Goal: Navigation & Orientation: Find specific page/section

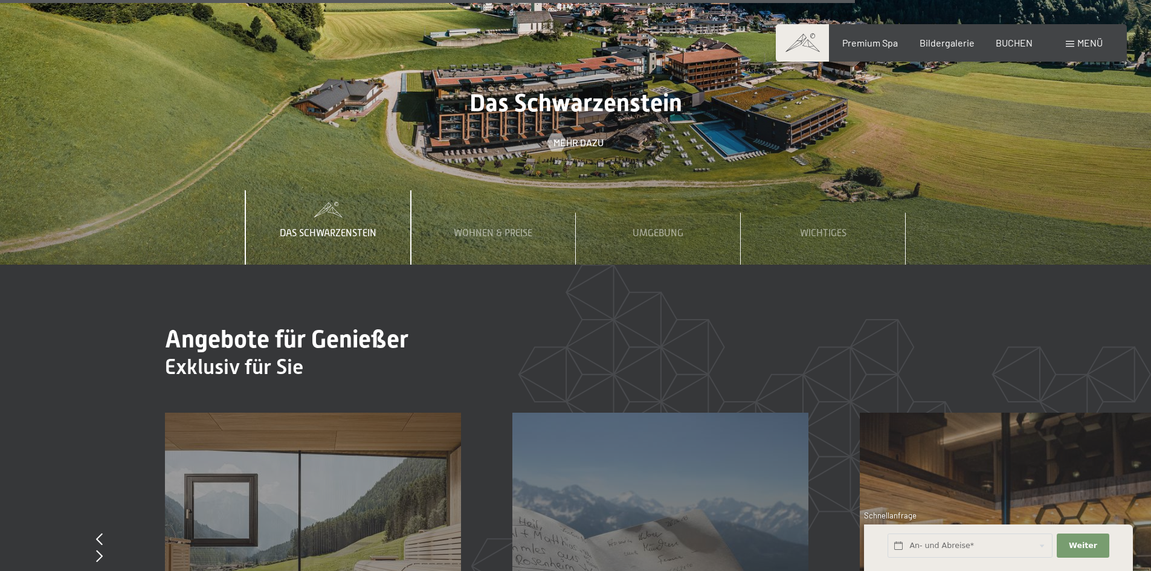
scroll to position [4411, 0]
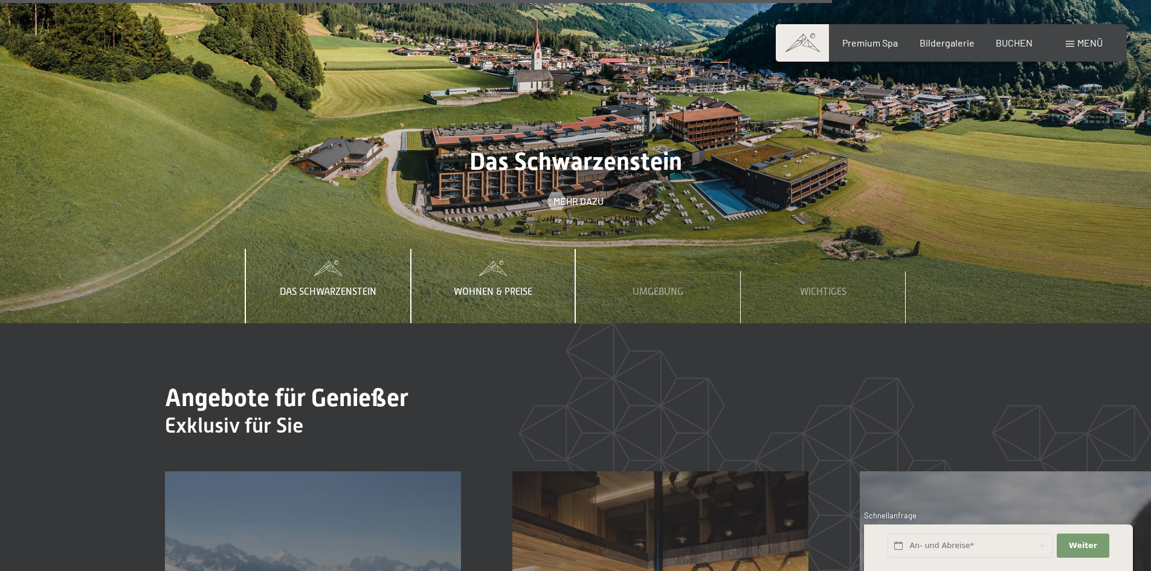
click at [476, 249] on div "Wohnen & Preise" at bounding box center [493, 286] width 97 height 74
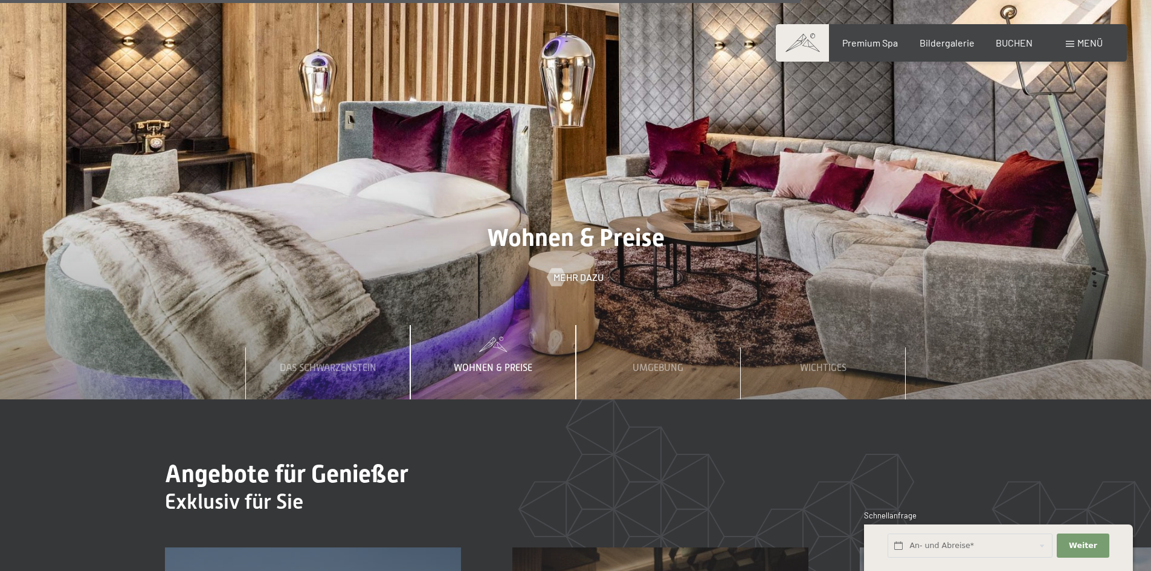
scroll to position [4230, 0]
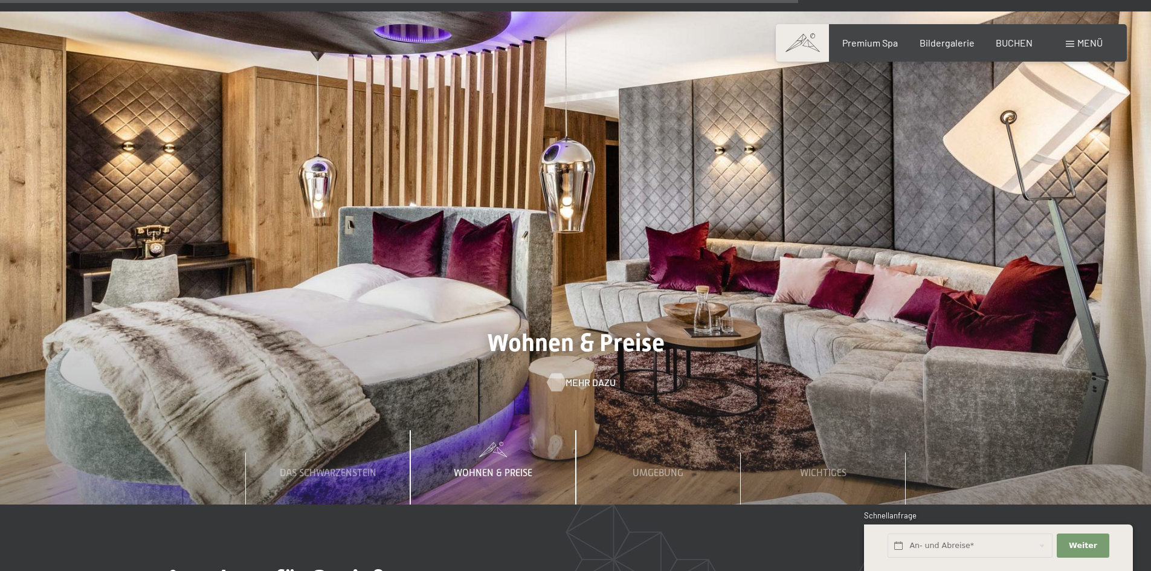
click at [575, 376] on span "Mehr dazu" at bounding box center [591, 382] width 50 height 13
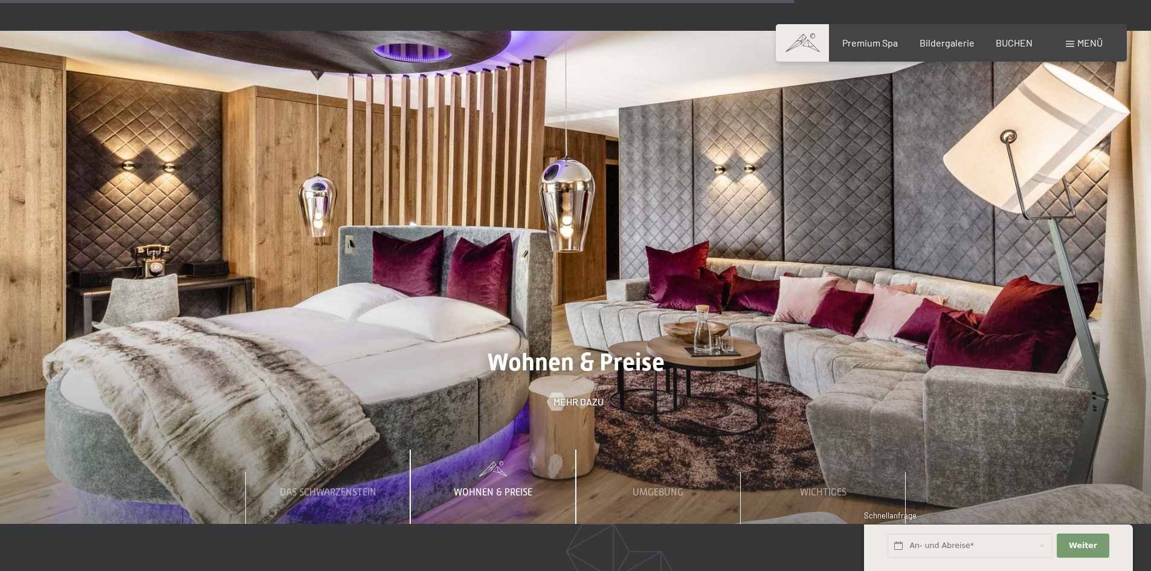
click at [1079, 47] on span "Menü" at bounding box center [1089, 42] width 25 height 11
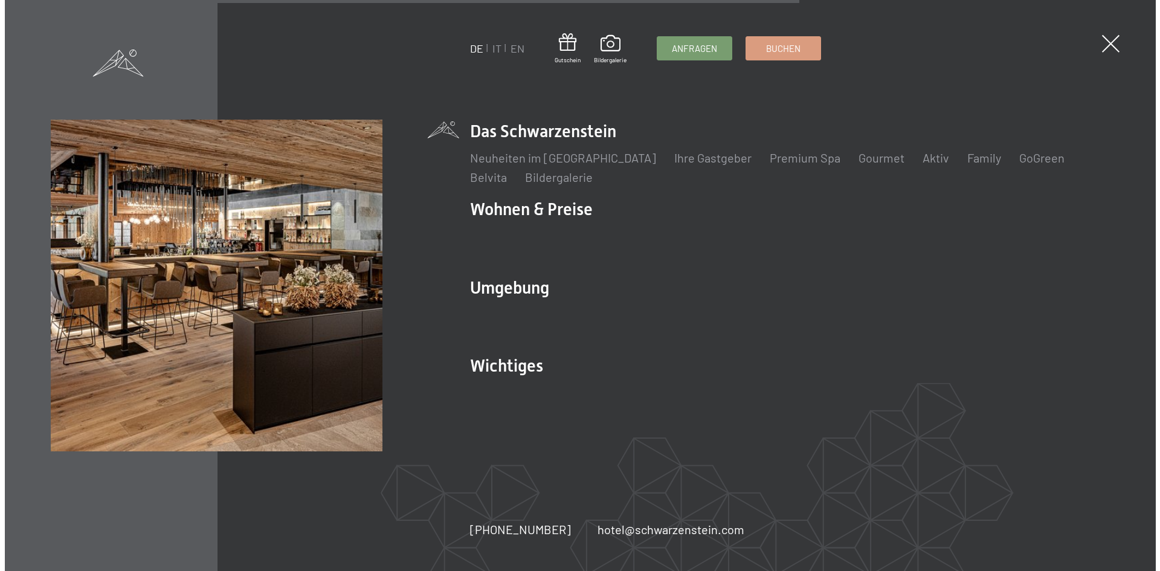
scroll to position [4230, 0]
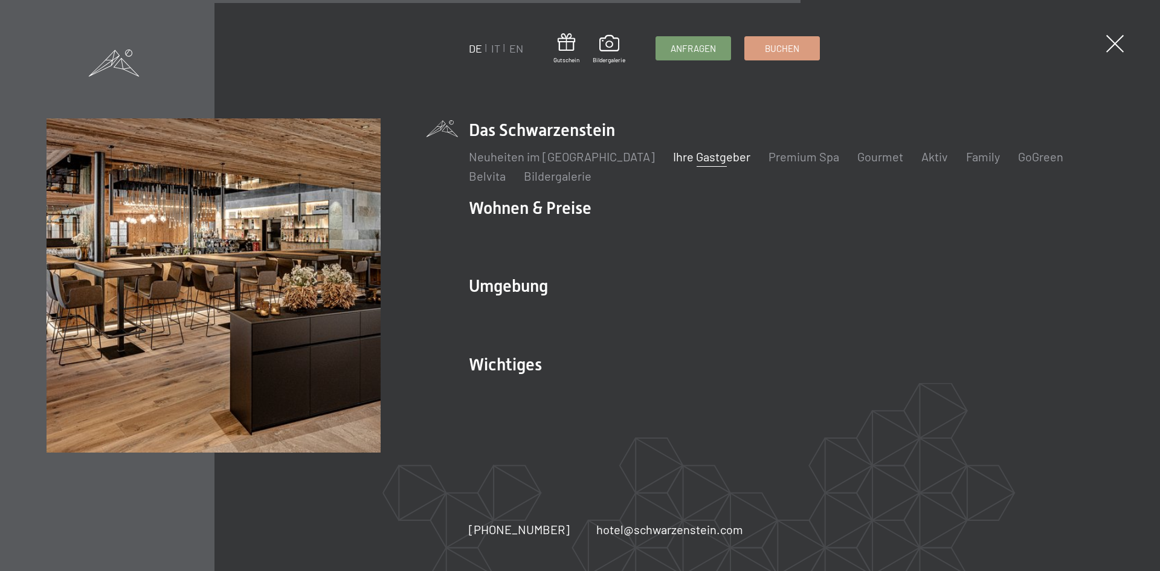
click at [686, 156] on link "Ihre Gastgeber" at bounding box center [711, 156] width 77 height 15
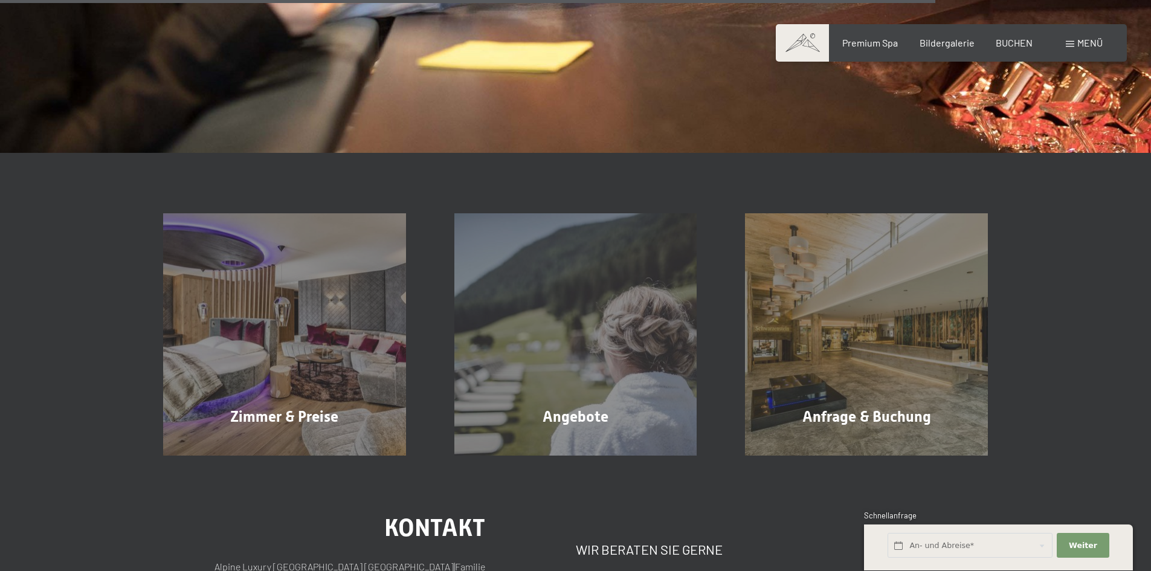
scroll to position [1994, 0]
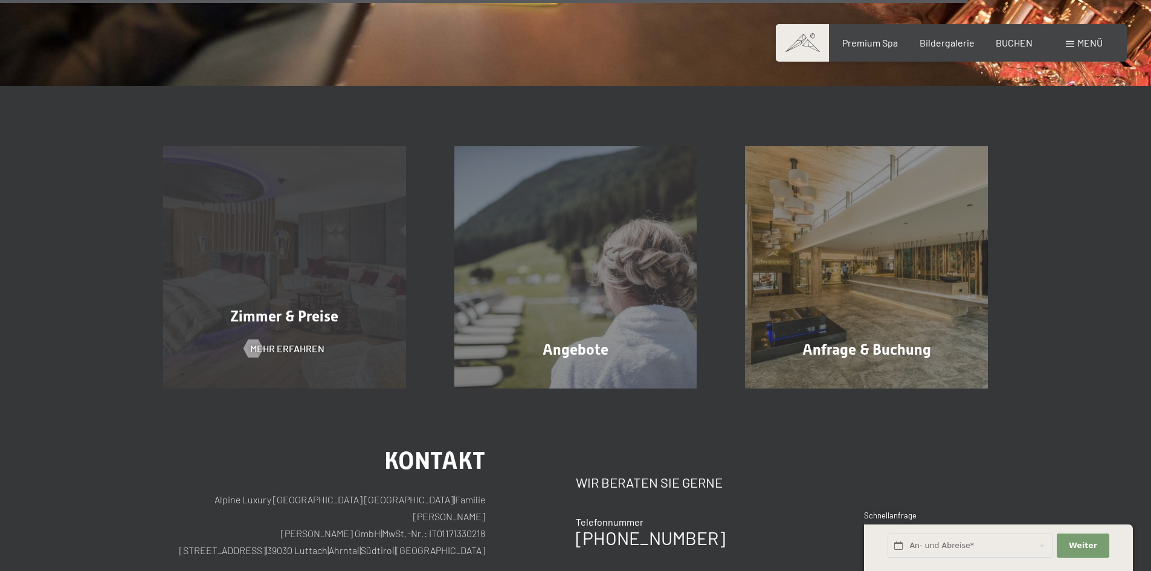
click at [335, 271] on div "Zimmer & Preise Mehr erfahren" at bounding box center [284, 267] width 291 height 243
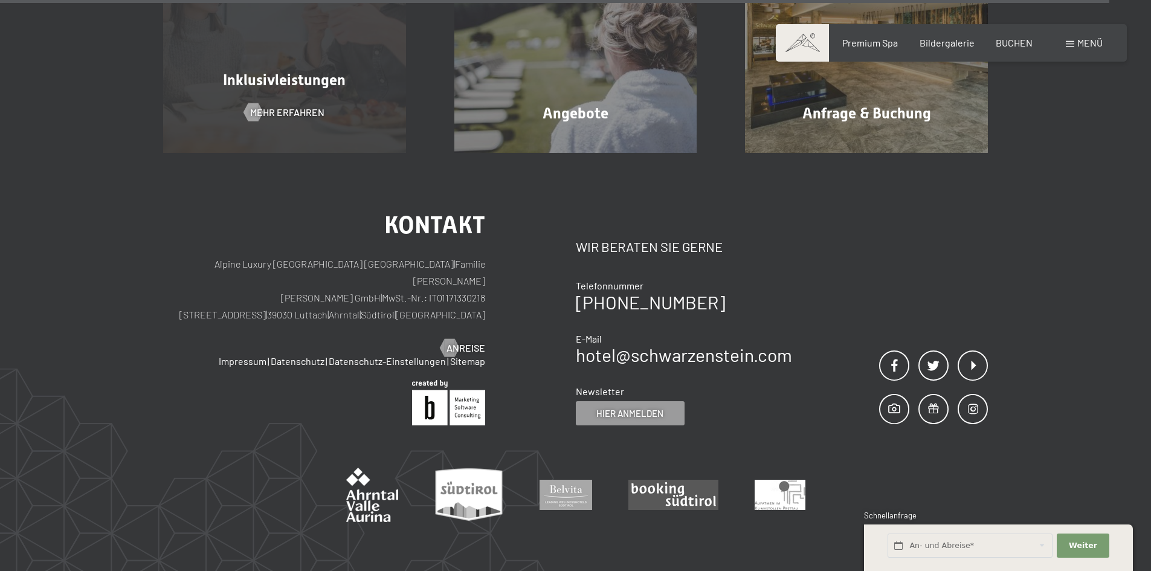
scroll to position [3611, 0]
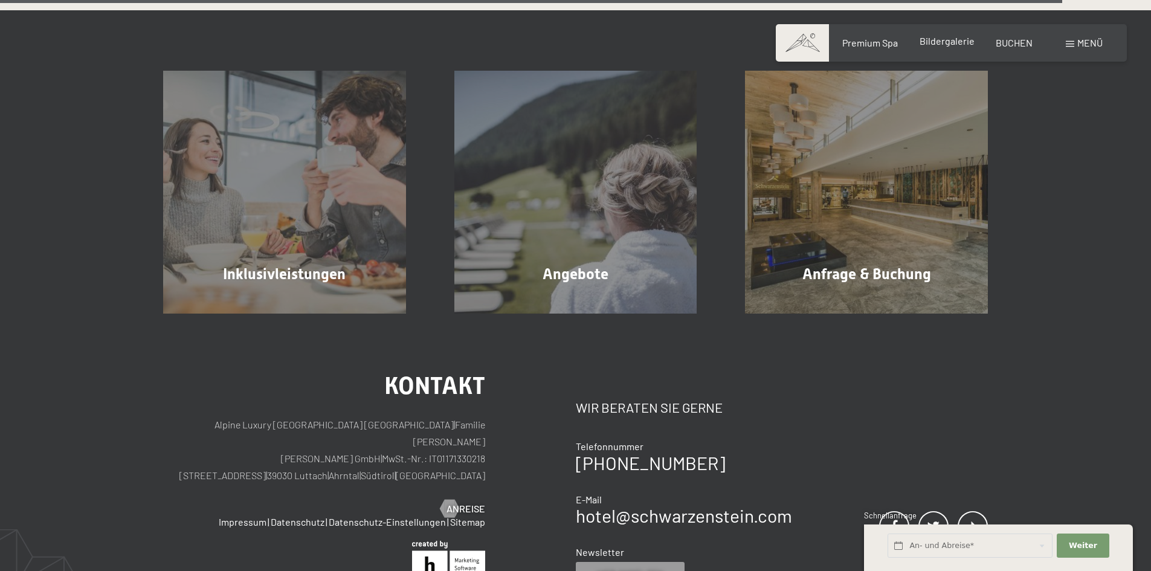
click at [953, 40] on span "Bildergalerie" at bounding box center [947, 40] width 55 height 11
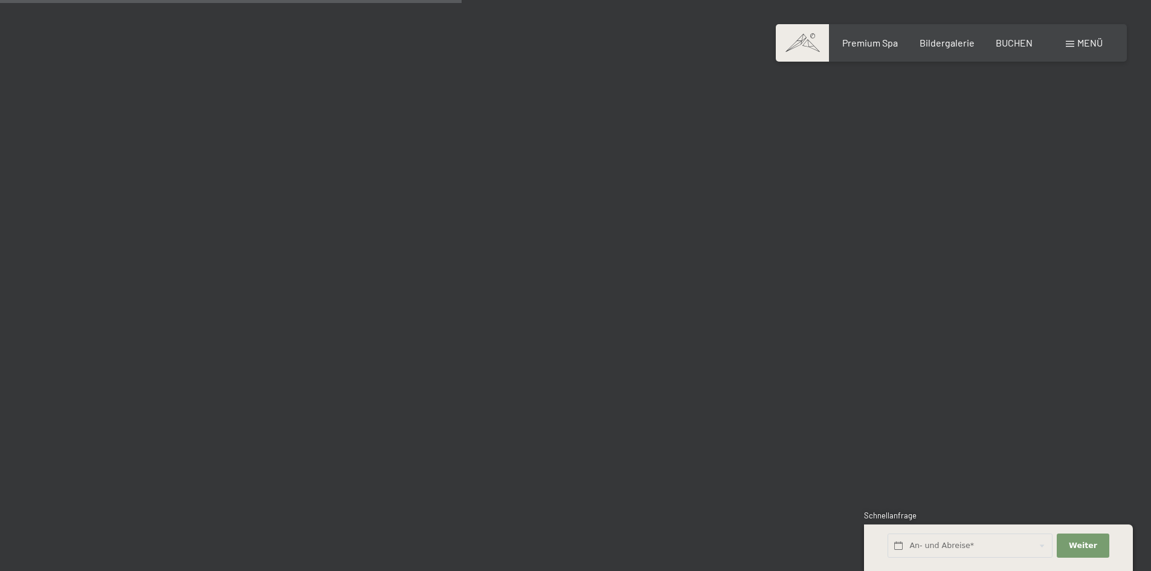
scroll to position [6163, 0]
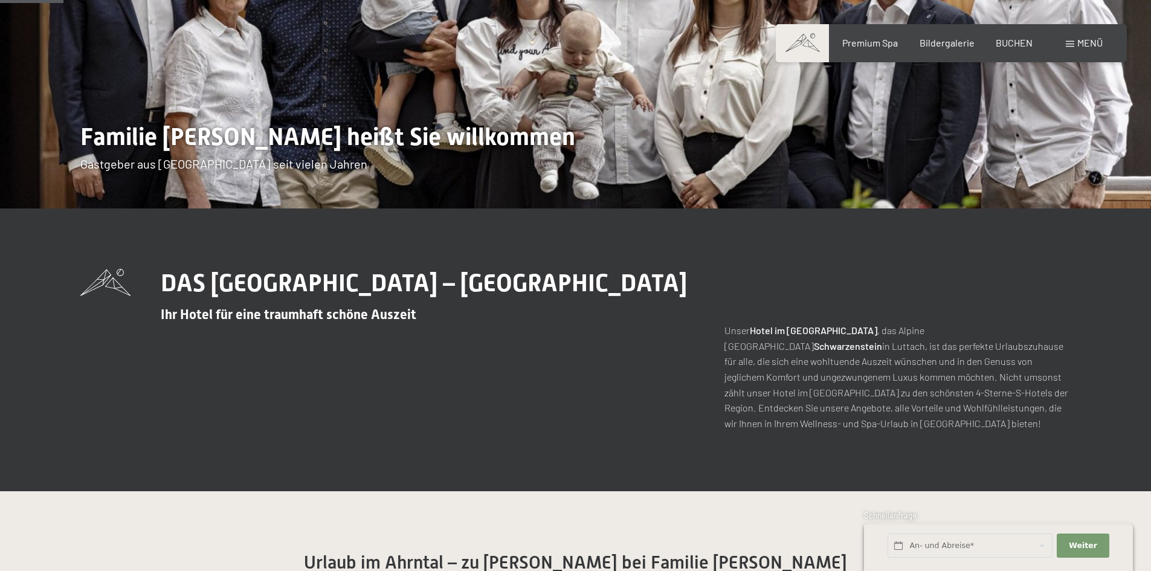
scroll to position [242, 0]
